Goal: Task Accomplishment & Management: Manage account settings

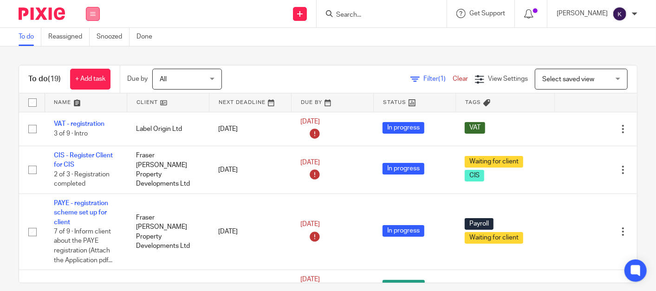
click at [97, 14] on button at bounding box center [93, 14] width 14 height 14
click at [256, 33] on div "To do Reassigned Snoozed Done" at bounding box center [328, 37] width 656 height 19
click at [97, 11] on button at bounding box center [93, 14] width 14 height 14
click at [158, 17] on div "Send new email Create task Add client Request signature Get Support Contact via…" at bounding box center [382, 13] width 547 height 27
click at [594, 15] on p "[PERSON_NAME]" at bounding box center [582, 13] width 51 height 9
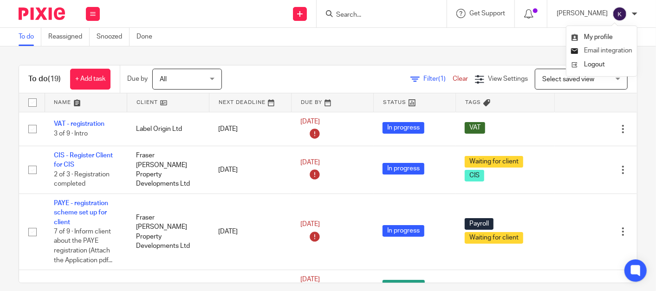
click at [588, 50] on span "Email integration" at bounding box center [608, 50] width 48 height 7
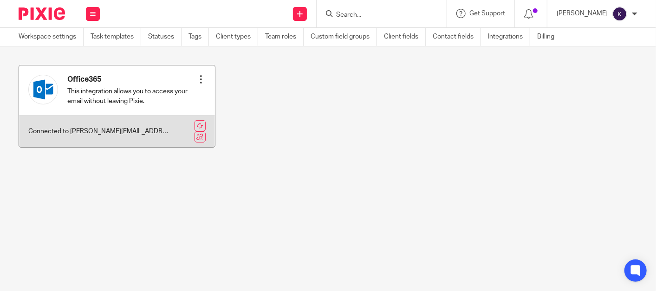
click at [93, 89] on p "This integration allows you to access your email without leaving Pixie." at bounding box center [131, 96] width 129 height 19
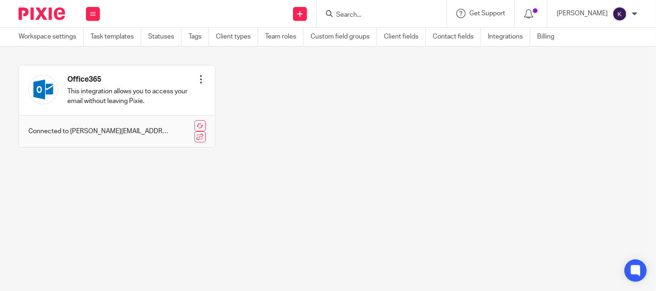
click at [56, 14] on img at bounding box center [42, 13] width 46 height 13
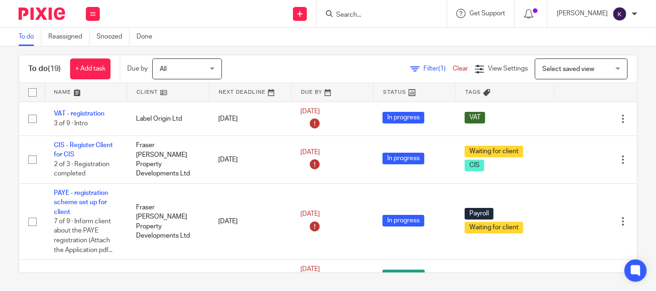
click at [408, 61] on div "Filter (1) Clear View Settings View Settings (1) Filters Clear Save Manage save…" at bounding box center [437, 69] width 399 height 21
click at [411, 69] on link "Filter (1)" at bounding box center [432, 69] width 42 height 7
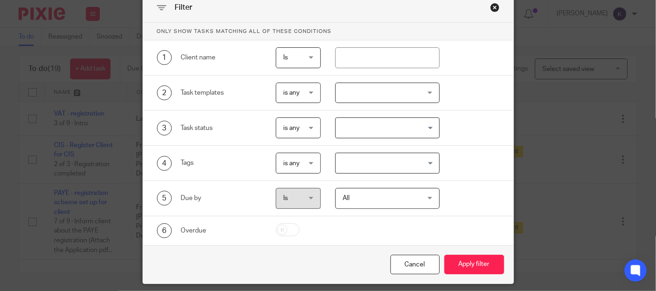
scroll to position [73, 0]
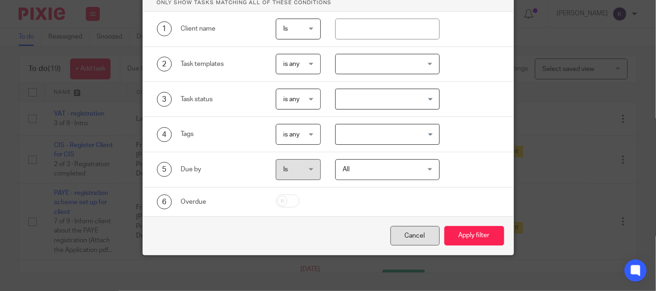
click at [415, 231] on div "Cancel" at bounding box center [415, 236] width 49 height 20
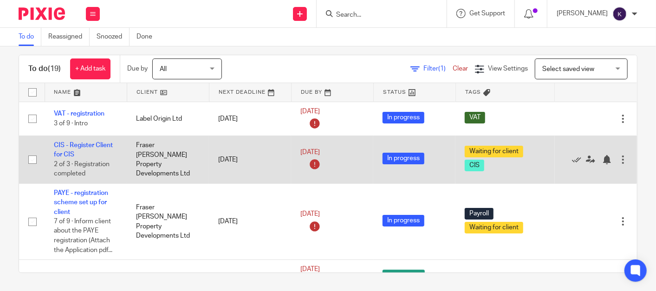
scroll to position [0, 0]
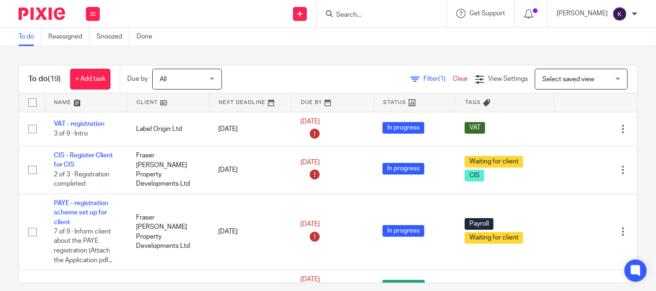
click at [424, 78] on span "Filter (1)" at bounding box center [438, 79] width 29 height 7
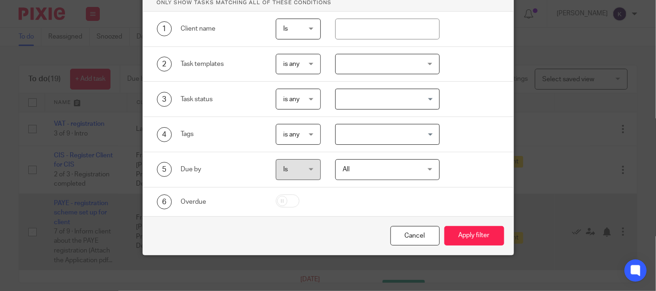
click at [422, 236] on div "Cancel" at bounding box center [415, 236] width 49 height 20
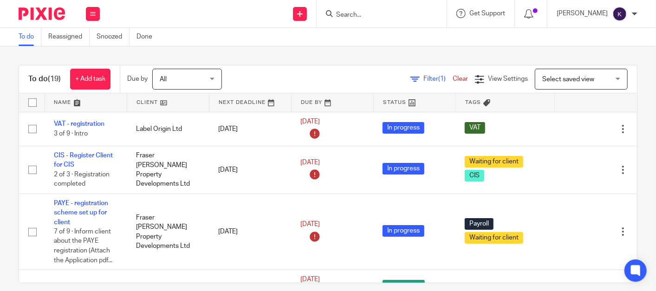
click at [449, 75] on div "Filter (1) Clear" at bounding box center [443, 79] width 65 height 10
click at [453, 78] on link "Clear" at bounding box center [460, 79] width 15 height 7
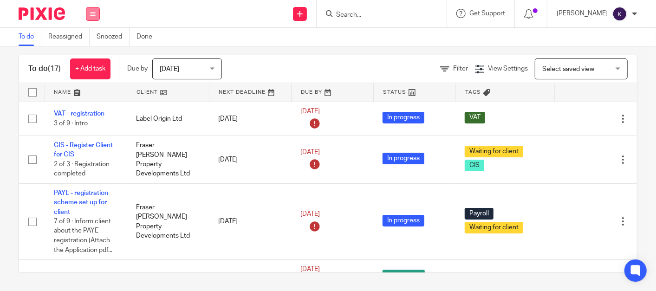
click at [94, 14] on icon at bounding box center [93, 14] width 6 height 6
click at [85, 54] on link "Email" at bounding box center [87, 56] width 15 height 7
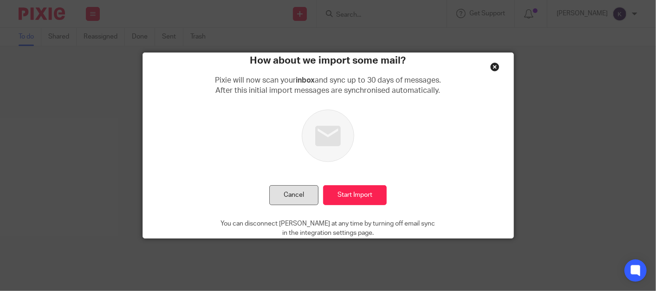
click at [299, 192] on button "Cancel" at bounding box center [293, 195] width 49 height 20
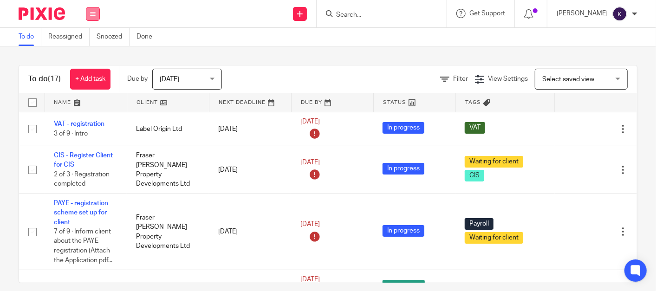
click at [97, 14] on button at bounding box center [93, 14] width 14 height 14
click at [94, 59] on link "Email" at bounding box center [87, 56] width 15 height 7
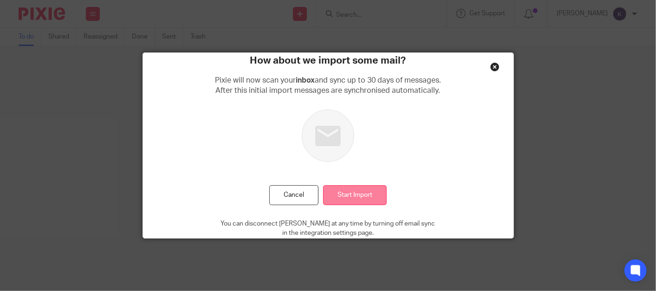
click at [352, 192] on input "Start Import" at bounding box center [355, 195] width 64 height 20
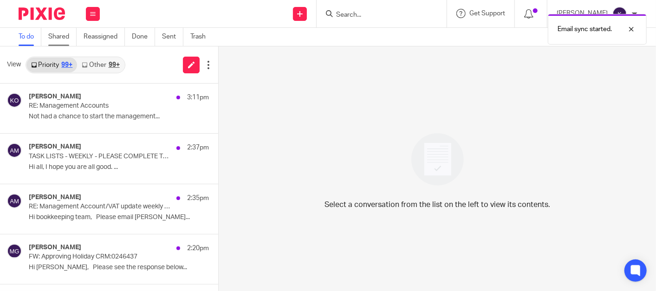
click at [63, 42] on link "Shared" at bounding box center [62, 37] width 28 height 18
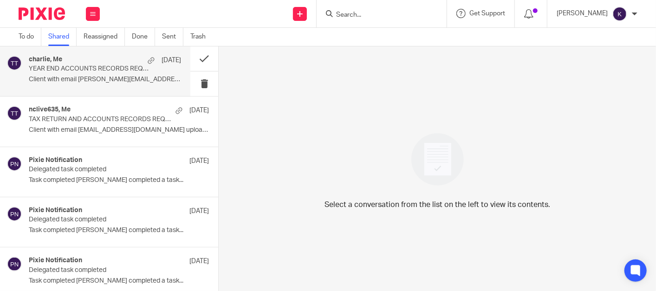
click at [92, 76] on p "Client with email charlie@globalsocialclub.com..." at bounding box center [105, 80] width 152 height 8
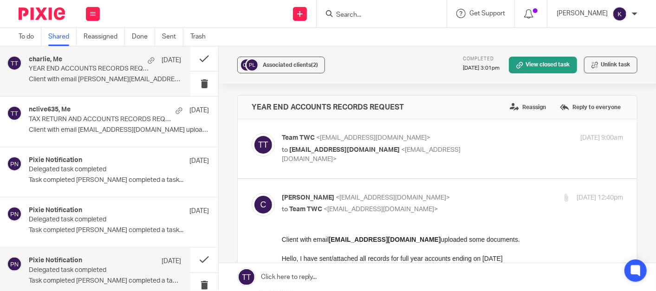
click at [80, 262] on h4 "Pixie Notification" at bounding box center [55, 261] width 53 height 8
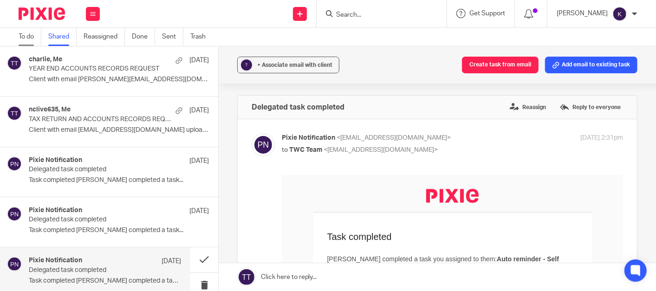
click at [35, 38] on link "To do" at bounding box center [30, 37] width 23 height 18
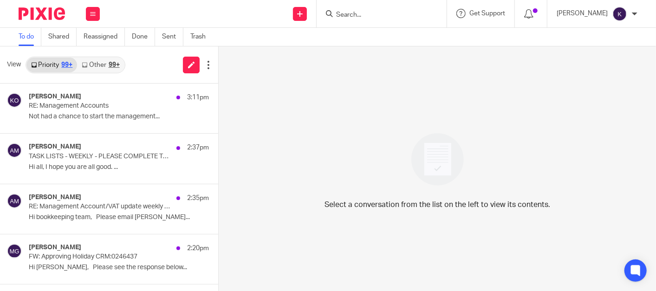
click at [287, 162] on div "Select a conversation from the list on the left to view its contents." at bounding box center [438, 168] width 438 height 245
click at [96, 62] on link "Other 99+" at bounding box center [100, 65] width 47 height 15
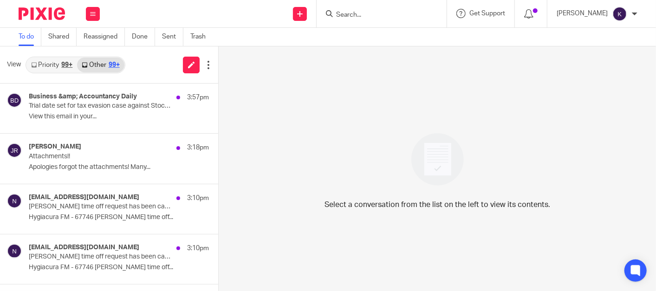
click at [63, 67] on div "99+" at bounding box center [66, 65] width 11 height 7
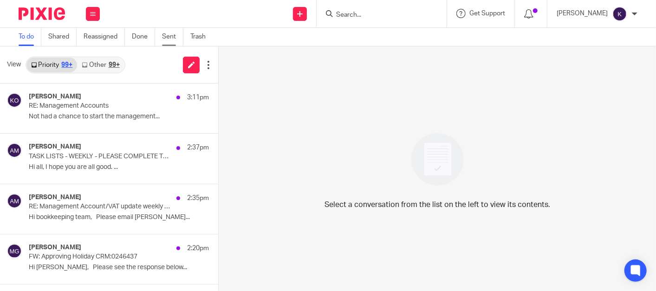
click at [177, 39] on link "Sent" at bounding box center [172, 37] width 21 height 18
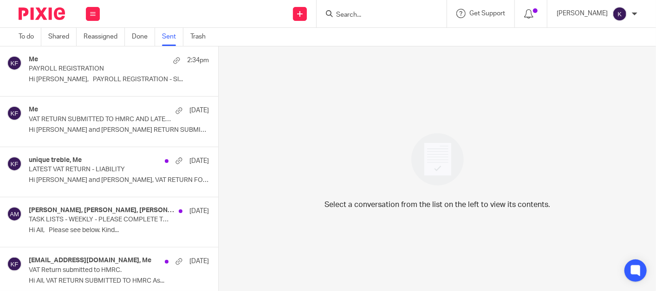
click at [334, 90] on div "Select a conversation from the list on the left to view its contents." at bounding box center [438, 168] width 438 height 245
click at [46, 15] on img at bounding box center [42, 13] width 46 height 13
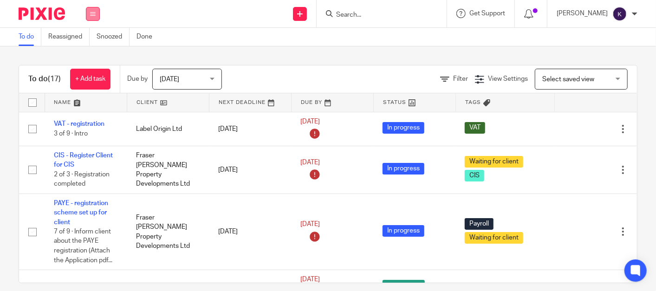
click at [92, 19] on button at bounding box center [93, 14] width 14 height 14
click at [98, 68] on link "Clients" at bounding box center [90, 70] width 20 height 7
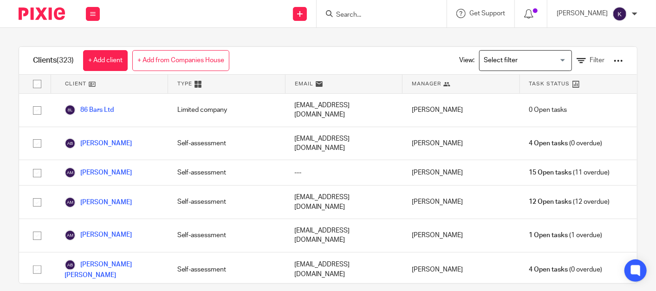
click at [502, 58] on input "Search for option" at bounding box center [524, 61] width 86 height 16
click at [348, 56] on div "Clients (323) + Add client + Add from Companies House View: Loading... Limited …" at bounding box center [328, 61] width 618 height 28
click at [95, 13] on icon at bounding box center [93, 14] width 6 height 6
click at [98, 116] on li "Settings" at bounding box center [92, 111] width 25 height 13
click at [97, 113] on link "Settings" at bounding box center [92, 111] width 25 height 7
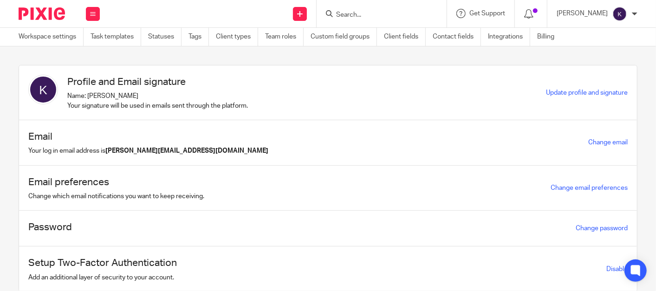
click at [183, 67] on div "Profile and Email signature Name: [PERSON_NAME] Your signature will be used in …" at bounding box center [328, 93] width 618 height 55
click at [197, 57] on section "Profile and Email signature Name: [PERSON_NAME] Your signature will be used in …" at bounding box center [328, 168] width 656 height 245
click at [187, 59] on section "Profile and Email signature Name: [PERSON_NAME] Your signature will be used in …" at bounding box center [328, 168] width 656 height 245
click at [204, 64] on section "Profile and Email signature Name: [PERSON_NAME] Your signature will be used in …" at bounding box center [328, 168] width 656 height 245
click at [192, 57] on section "Profile and Email signature Name: [PERSON_NAME] Your signature will be used in …" at bounding box center [328, 168] width 656 height 245
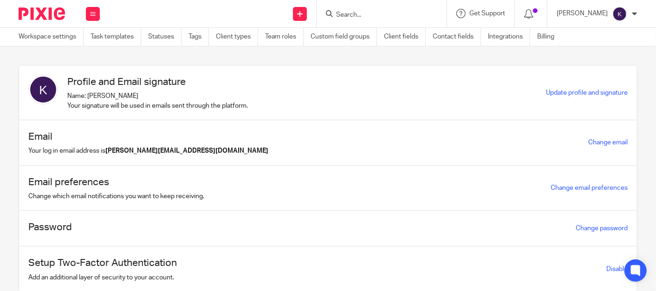
click at [363, 64] on section "Profile and Email signature Name: [PERSON_NAME] Your signature will be used in …" at bounding box center [328, 168] width 656 height 245
click at [237, 56] on section "Profile and Email signature Name: [PERSON_NAME] Your signature will be used in …" at bounding box center [328, 168] width 656 height 245
click at [253, 53] on section "Profile and Email signature Name: [PERSON_NAME] Your signature will be used in …" at bounding box center [328, 168] width 656 height 245
click at [252, 53] on section "Profile and Email signature Name: [PERSON_NAME] Your signature will be used in …" at bounding box center [328, 168] width 656 height 245
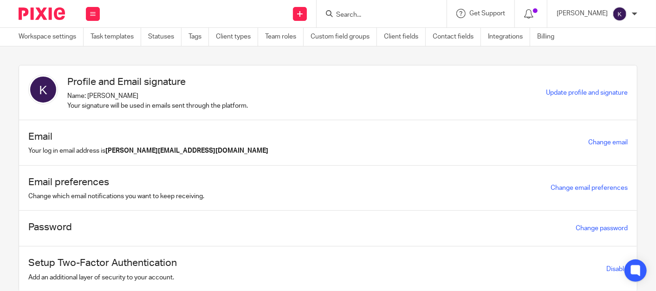
click at [396, 177] on div "Email preferences Change which email notifications you want to keep receiving. …" at bounding box center [328, 189] width 618 height 46
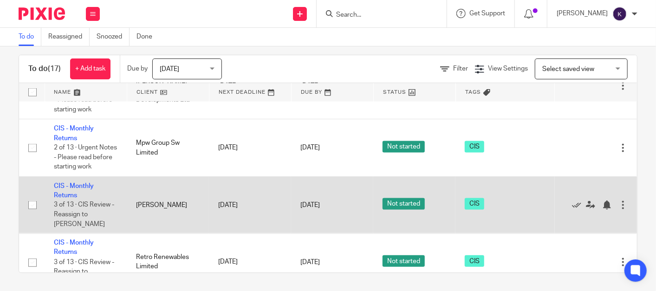
scroll to position [826, 0]
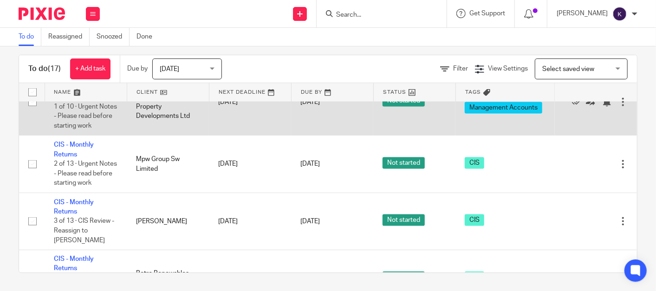
click at [279, 121] on td "[DATE]" at bounding box center [250, 102] width 82 height 67
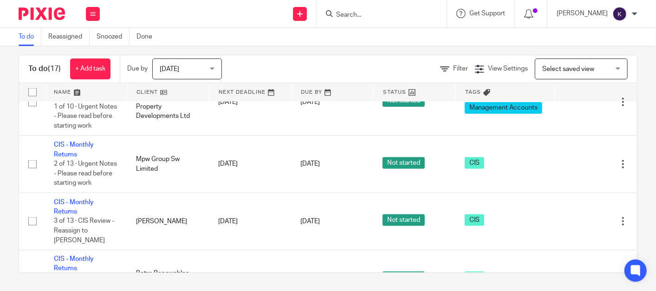
click at [300, 57] on div "To do (17) + Add task Due by Today Today Today Tomorrow This week Next week Thi…" at bounding box center [328, 69] width 618 height 28
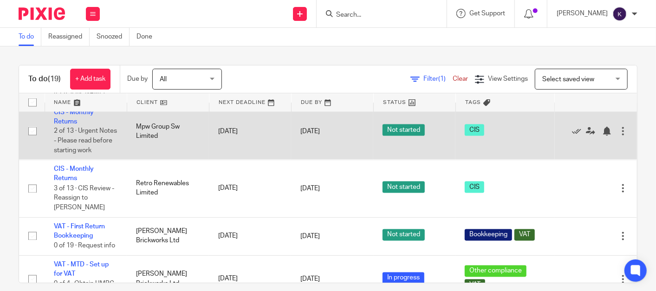
scroll to position [874, 0]
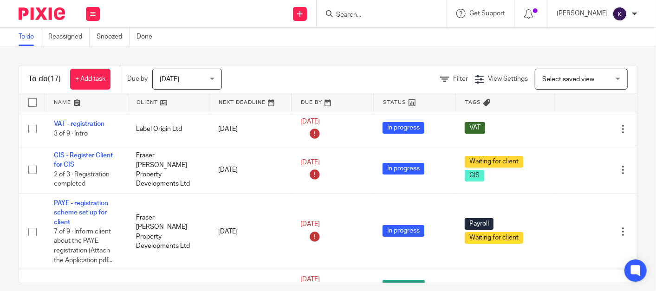
click at [419, 14] on input "Search" at bounding box center [377, 15] width 84 height 8
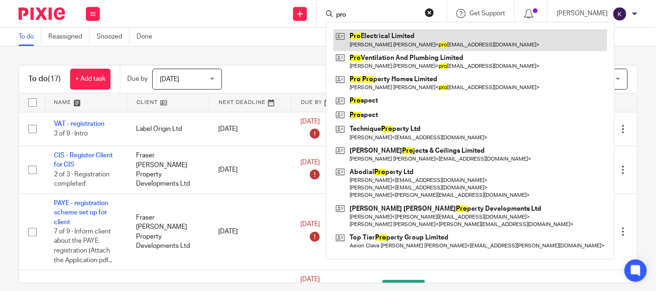
type input "pro"
click at [448, 42] on link at bounding box center [471, 39] width 274 height 21
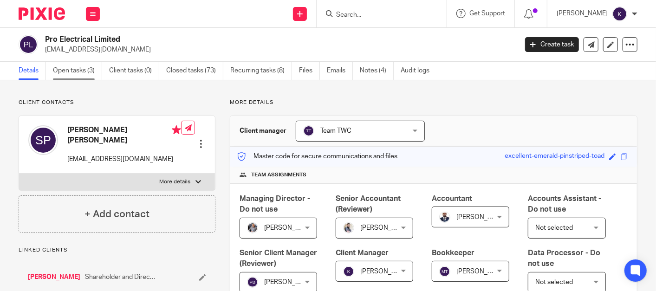
click at [84, 70] on link "Open tasks (3)" at bounding box center [77, 71] width 49 height 18
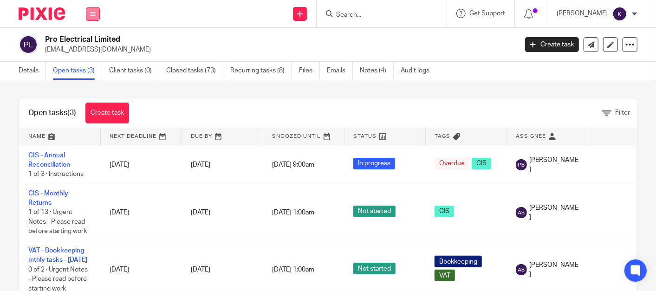
click at [98, 18] on button at bounding box center [93, 14] width 14 height 14
click at [86, 82] on link "Team" at bounding box center [87, 84] width 15 height 7
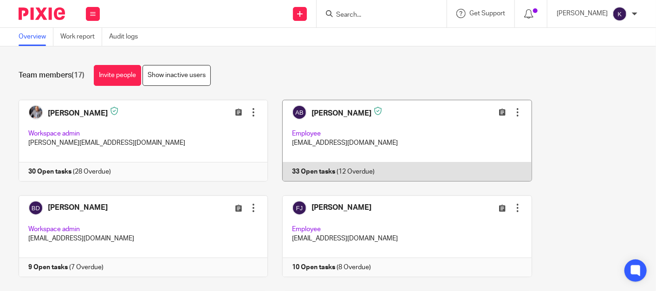
click at [326, 117] on link at bounding box center [400, 141] width 264 height 82
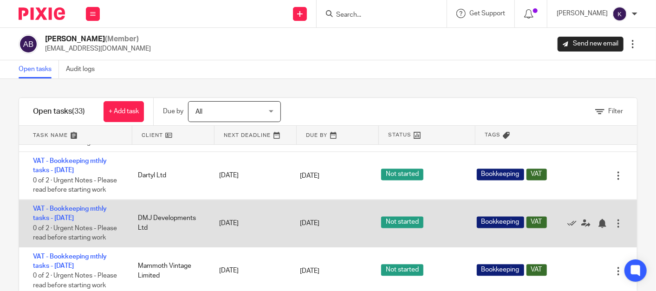
scroll to position [1239, 0]
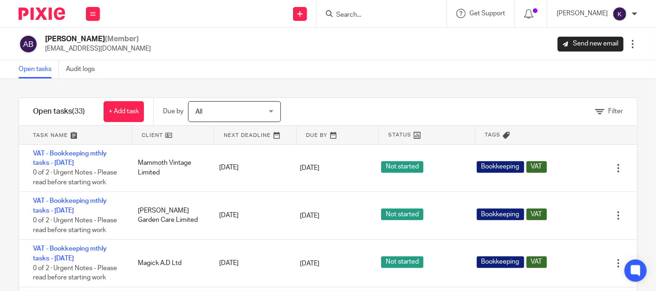
click at [347, 87] on div "Filter tasks Only show tasks matching all of these conditions 1 Client name Is …" at bounding box center [328, 185] width 656 height 212
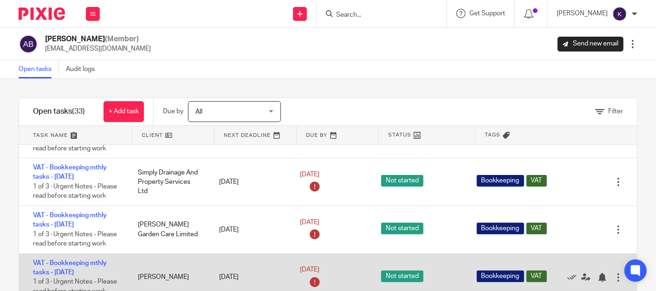
scroll to position [155, 0]
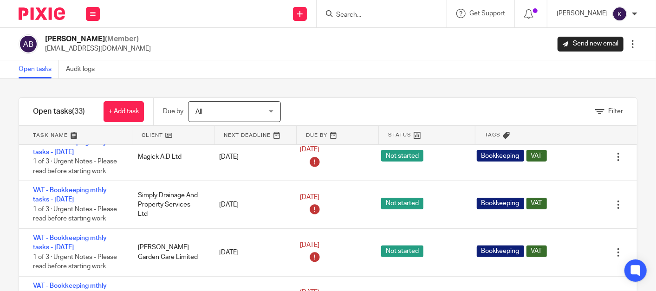
click at [184, 75] on div "Open tasks Audit logs" at bounding box center [328, 69] width 656 height 19
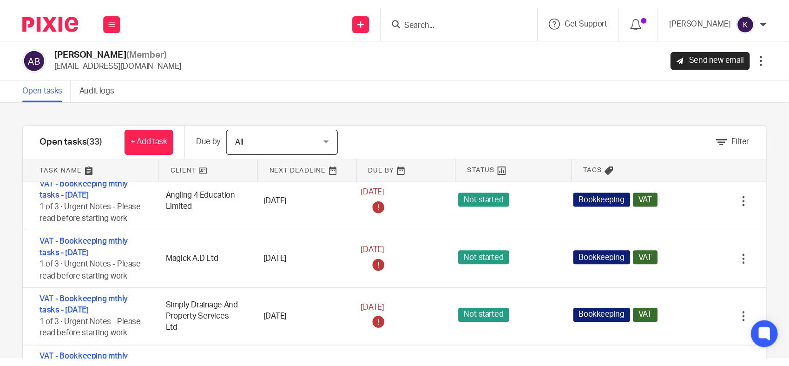
scroll to position [103, 0]
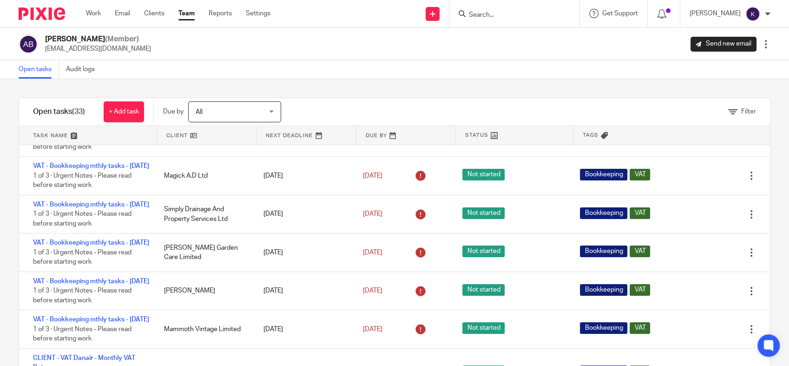
drag, startPoint x: 43, startPoint y: 19, endPoint x: 47, endPoint y: 16, distance: 4.8
click at [43, 19] on img at bounding box center [42, 13] width 46 height 13
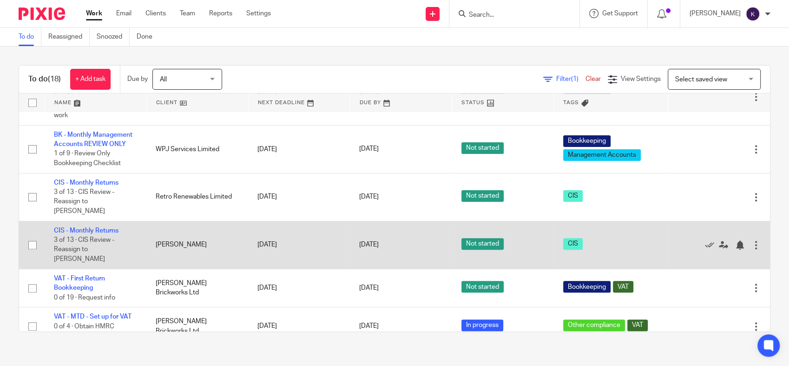
scroll to position [630, 0]
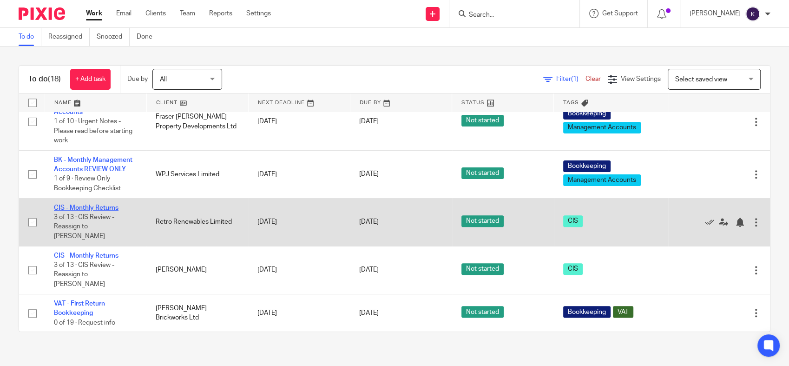
click at [115, 211] on link "CIS - Monthly Returns" at bounding box center [86, 207] width 65 height 7
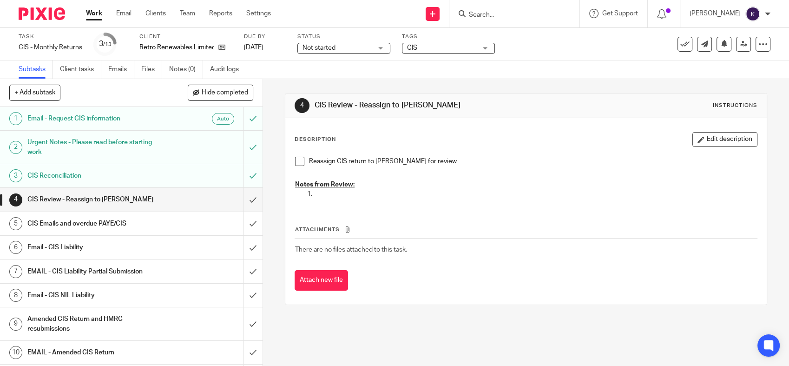
drag, startPoint x: 296, startPoint y: 164, endPoint x: 278, endPoint y: 171, distance: 19.2
click at [296, 164] on span at bounding box center [299, 161] width 9 height 9
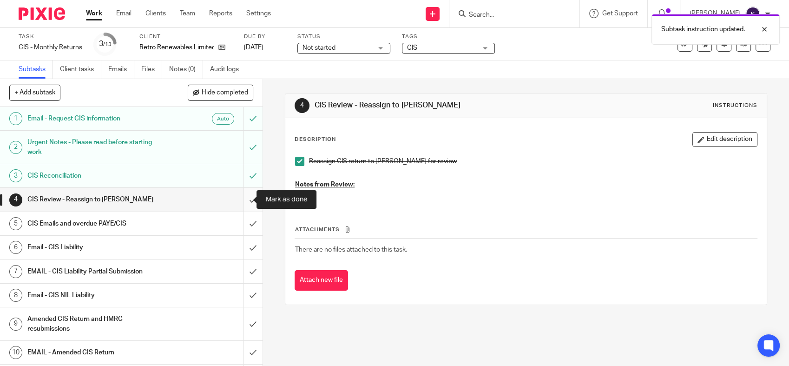
click at [244, 203] on input "submit" at bounding box center [131, 199] width 263 height 23
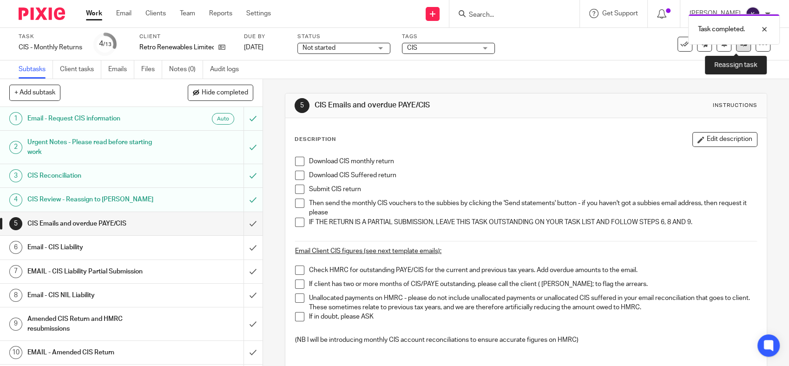
click at [736, 48] on link at bounding box center [743, 44] width 15 height 15
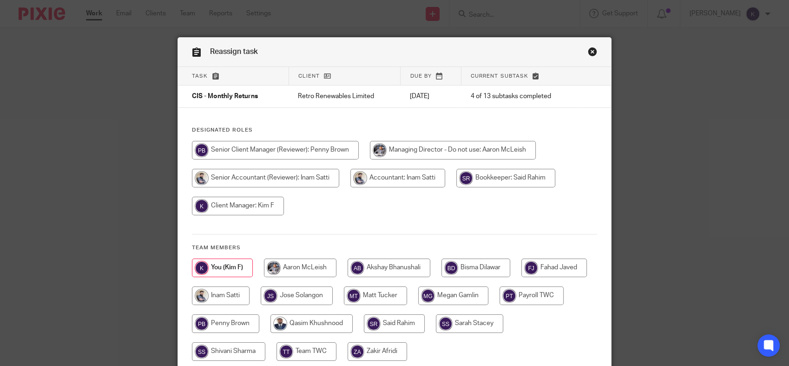
click at [425, 324] on input "radio" at bounding box center [394, 323] width 61 height 19
radio input "true"
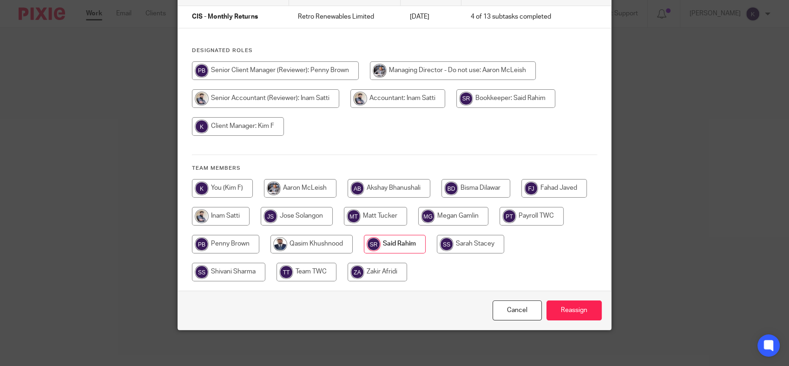
scroll to position [80, 0]
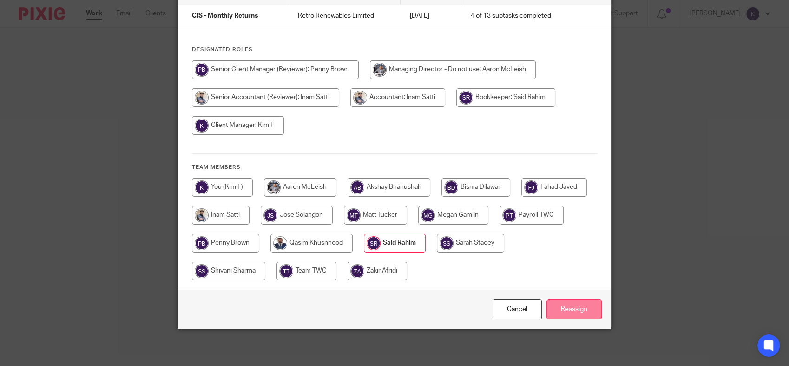
click at [566, 316] on input "Reassign" at bounding box center [573, 309] width 55 height 20
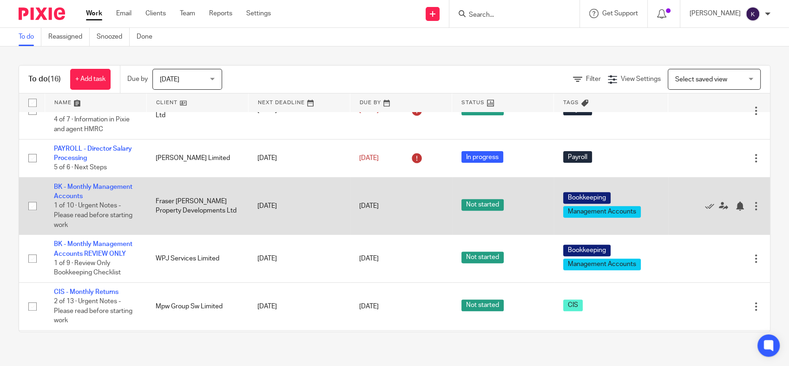
scroll to position [604, 0]
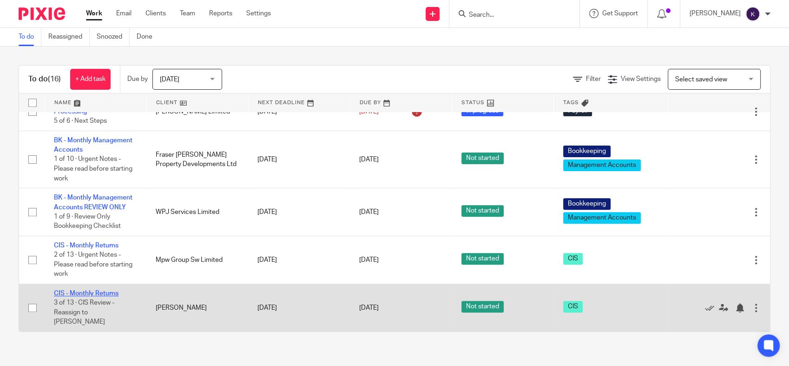
click at [98, 296] on link "CIS - Monthly Returns" at bounding box center [86, 293] width 65 height 7
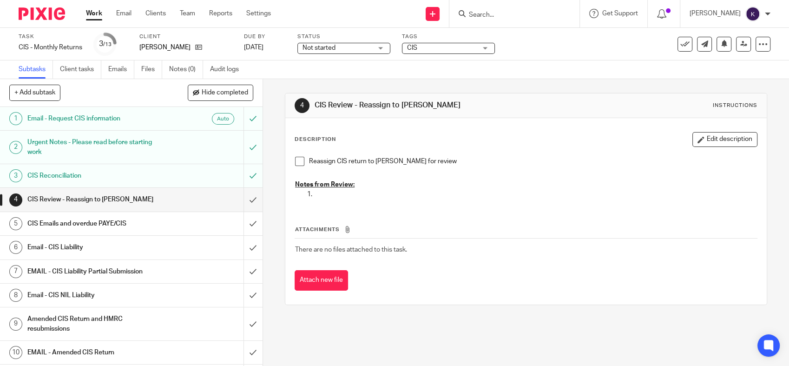
click at [299, 162] on span at bounding box center [299, 161] width 9 height 9
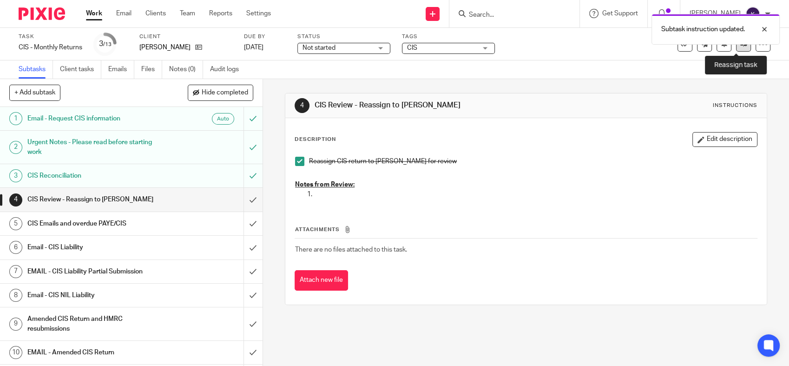
click at [740, 45] on icon at bounding box center [743, 43] width 7 height 7
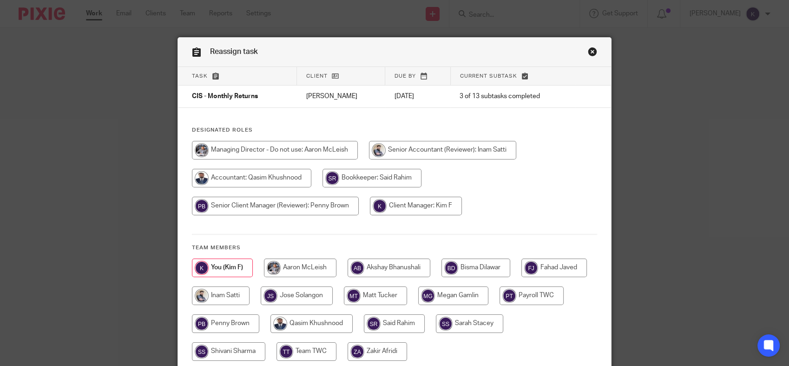
click at [425, 319] on input "radio" at bounding box center [394, 323] width 61 height 19
radio input "true"
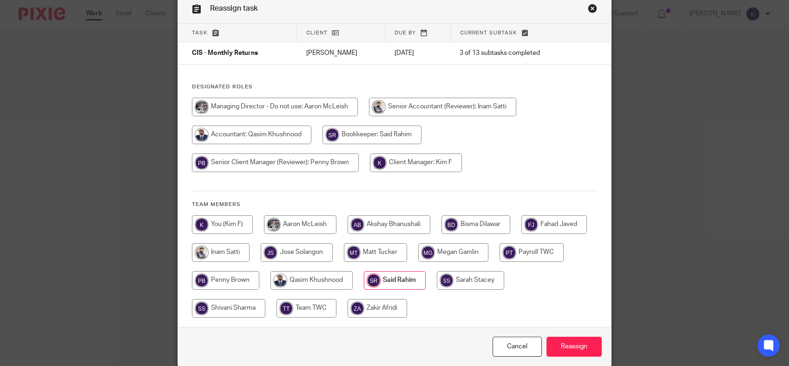
scroll to position [80, 0]
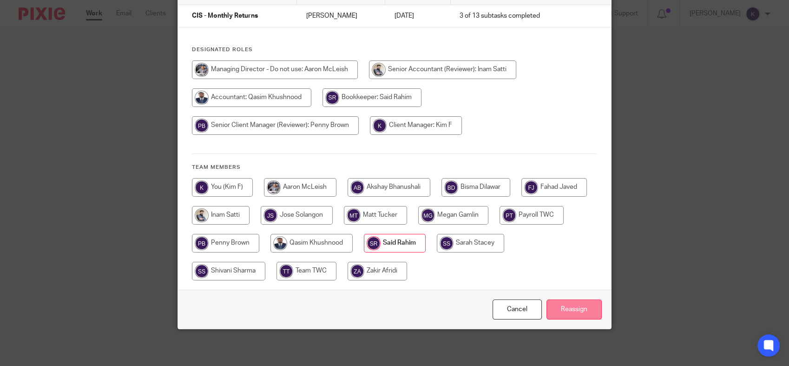
click at [557, 313] on input "Reassign" at bounding box center [573, 309] width 55 height 20
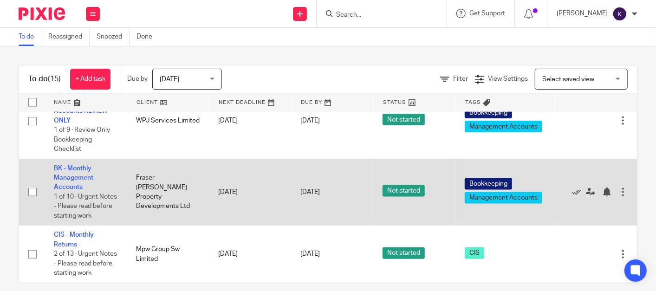
scroll to position [10, 0]
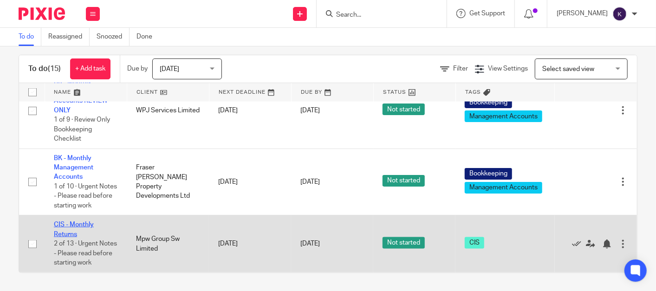
click at [80, 222] on link "CIS - Monthly Returns" at bounding box center [74, 230] width 40 height 16
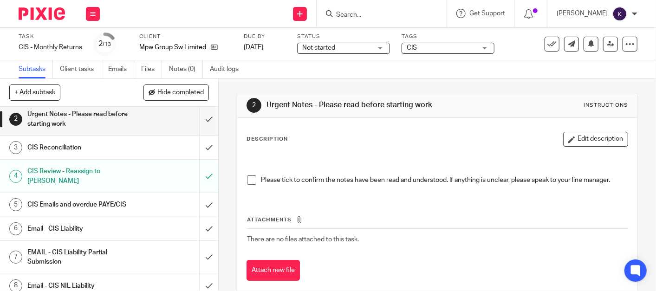
scroll to position [52, 0]
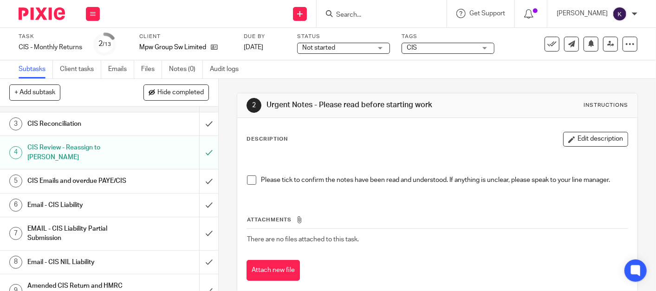
click at [88, 198] on h1 "Email - CIS Liability" at bounding box center [81, 205] width 109 height 14
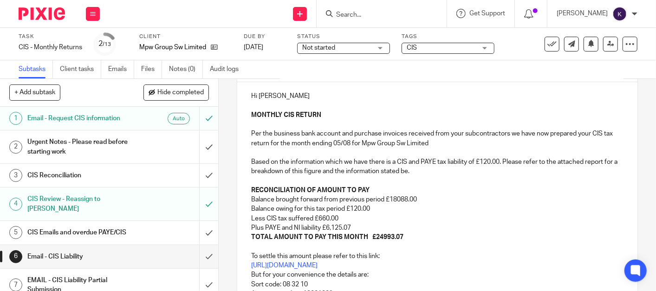
scroll to position [103, 0]
click at [427, 235] on p "TOTAL AMOUNT TO PAY THIS MONTH £24993.07" at bounding box center [437, 236] width 373 height 9
click at [377, 235] on strong "TOTAL AMOUNT TO PAY THIS MONTH £24993.07" at bounding box center [327, 236] width 152 height 7
click at [378, 235] on strong "TOTAL AMOUNT TO PAY THIS MONTH £24993.07" at bounding box center [327, 236] width 152 height 7
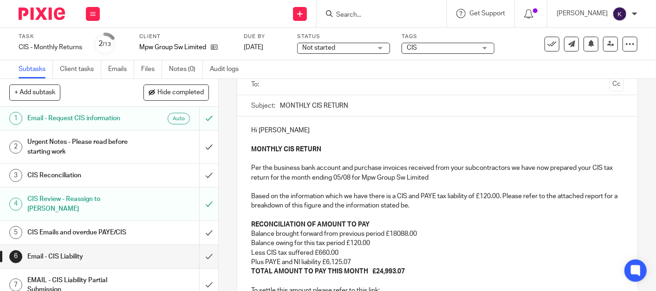
scroll to position [52, 0]
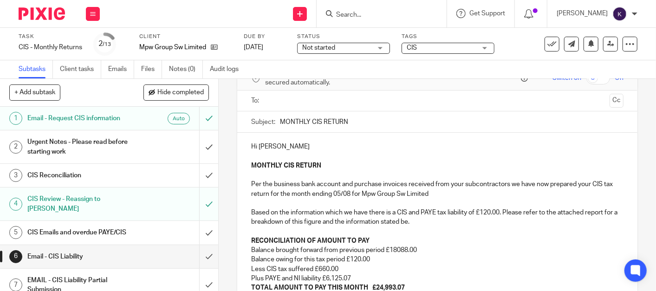
click at [285, 101] on input "text" at bounding box center [437, 101] width 337 height 11
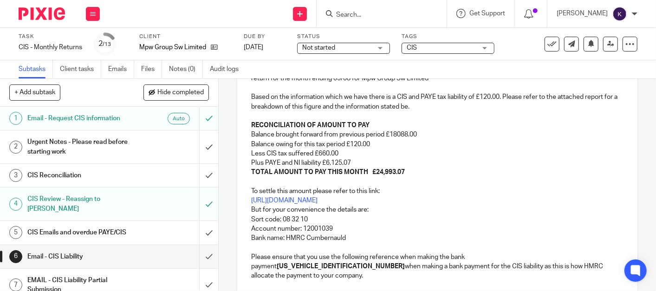
scroll to position [256, 0]
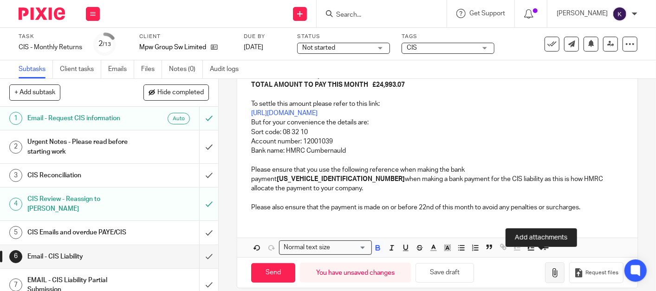
click at [551, 269] on icon "button" at bounding box center [555, 273] width 9 height 9
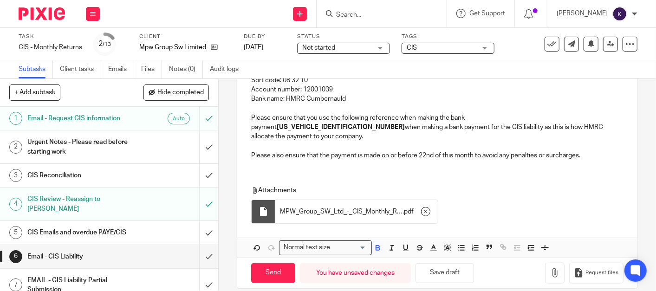
scroll to position [309, 0]
click at [268, 263] on input "Send" at bounding box center [273, 273] width 44 height 20
type input "Sent"
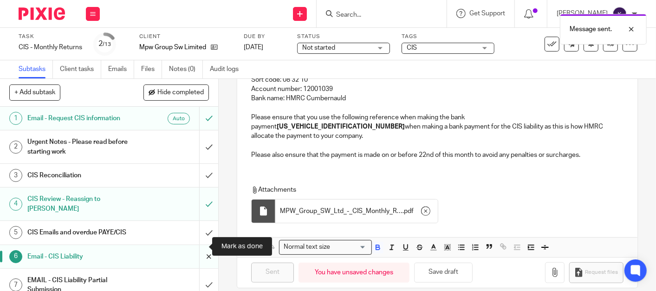
click at [191, 245] on input "submit" at bounding box center [109, 256] width 218 height 23
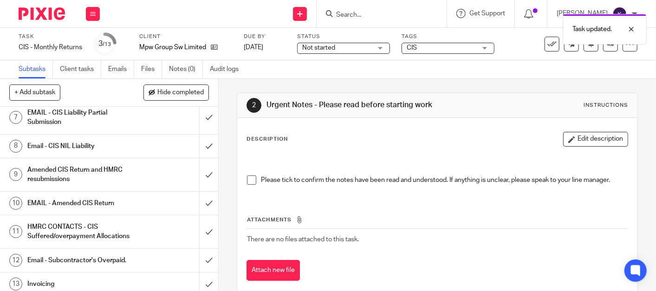
scroll to position [171, 0]
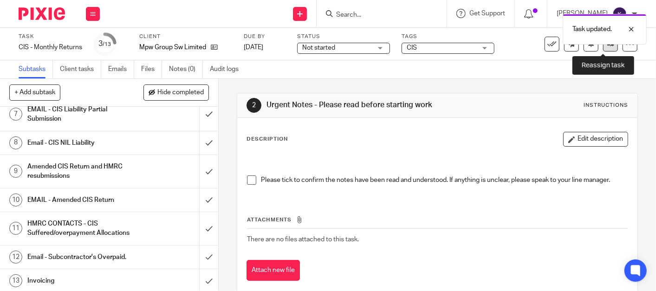
click at [606, 46] on link at bounding box center [611, 44] width 15 height 15
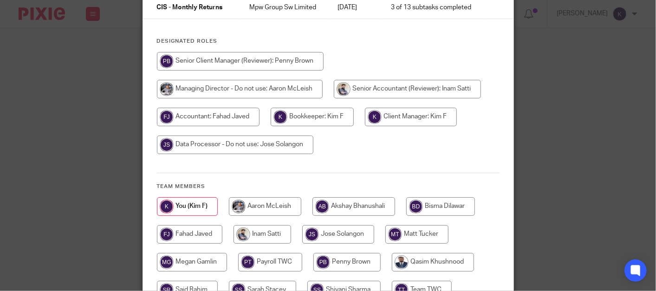
scroll to position [103, 0]
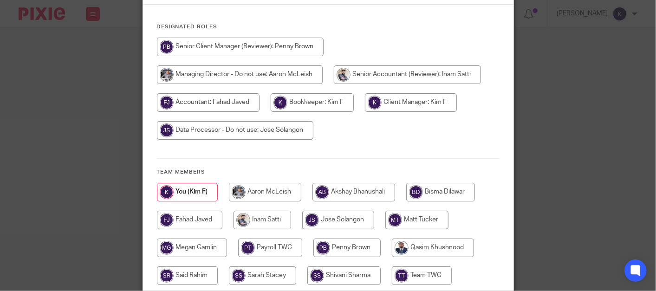
click at [351, 274] on input "radio" at bounding box center [344, 276] width 73 height 19
radio input "true"
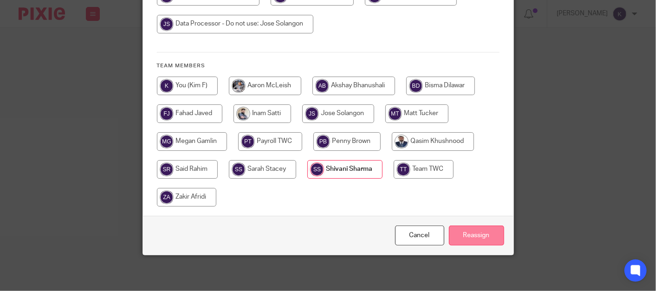
click at [472, 228] on input "Reassign" at bounding box center [476, 236] width 55 height 20
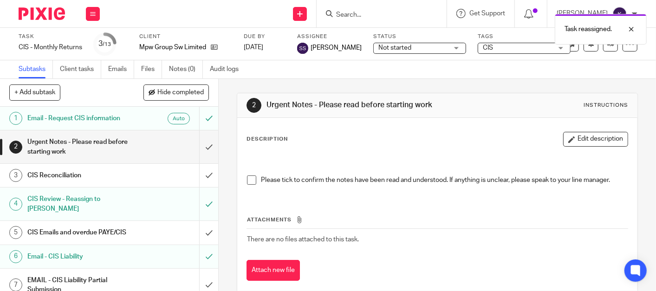
click at [323, 157] on p at bounding box center [437, 161] width 381 height 9
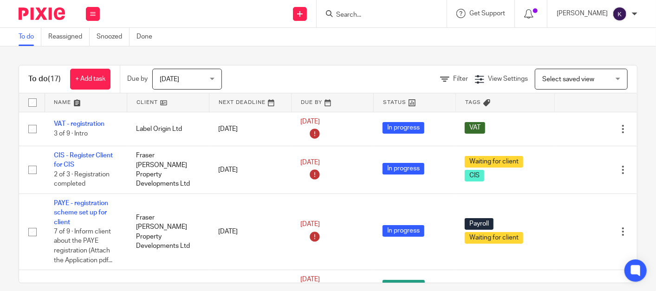
scroll to position [826, 0]
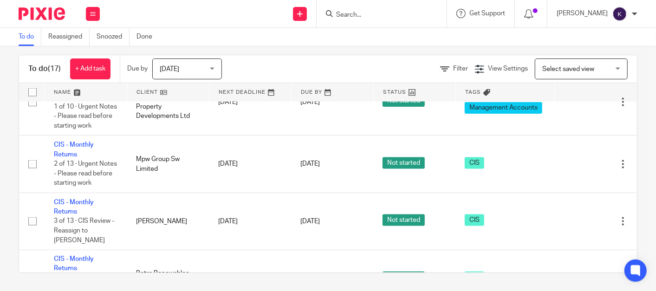
drag, startPoint x: 424, startPoint y: 40, endPoint x: 429, endPoint y: 34, distance: 7.6
click at [424, 40] on div "To do Reassigned Snoozed Done" at bounding box center [328, 37] width 656 height 19
